Goal: Task Accomplishment & Management: Manage account settings

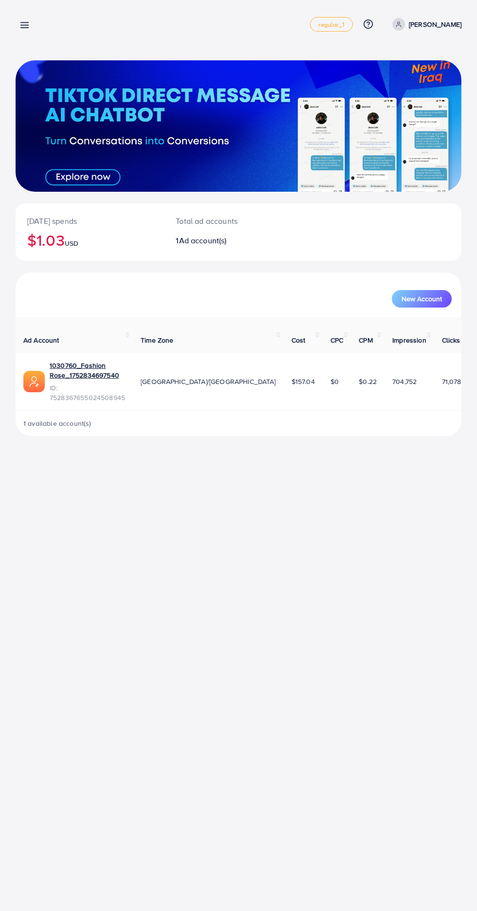
click at [24, 25] on line at bounding box center [25, 25] width 8 height 0
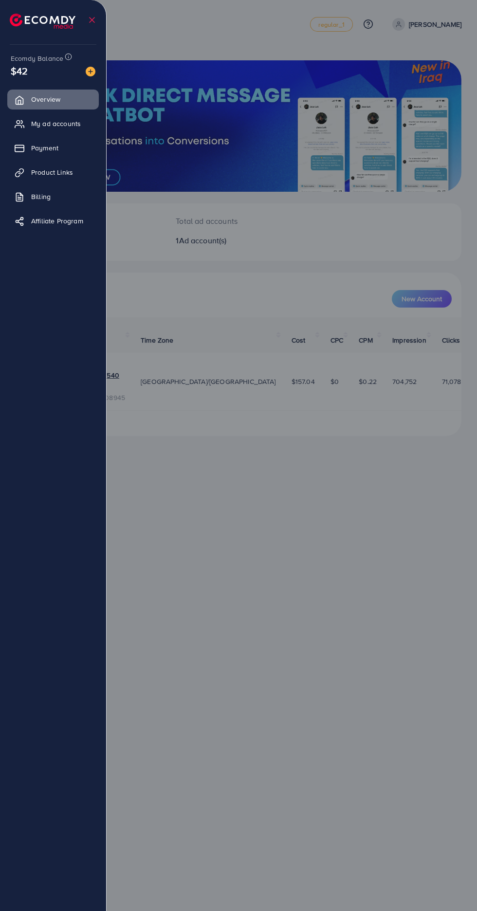
click at [37, 130] on link "My ad accounts" at bounding box center [53, 123] width 92 height 19
